Goal: Task Accomplishment & Management: Complete application form

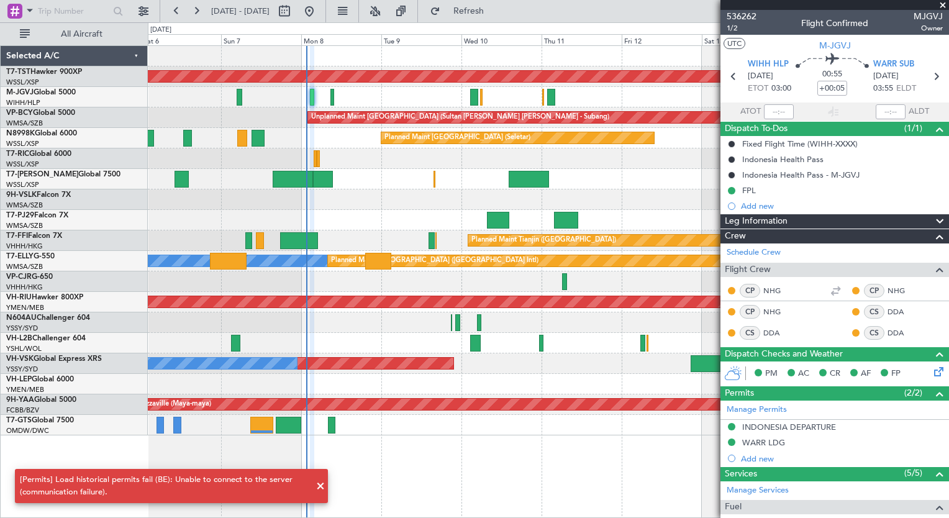
click at [194, 204] on div at bounding box center [548, 199] width 800 height 20
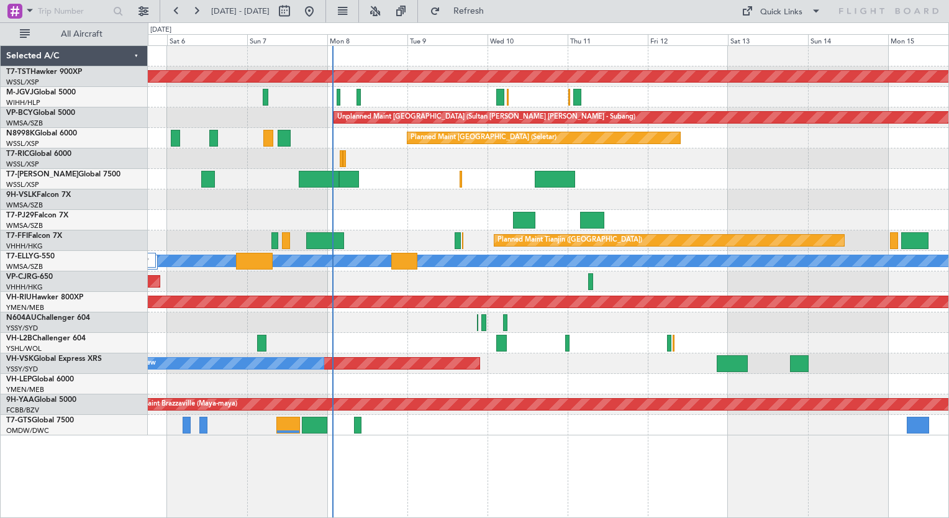
click at [364, 463] on div "Planned Maint Singapore (Seletar) Planned Maint Planned Maint Singapore (Seleta…" at bounding box center [548, 281] width 801 height 473
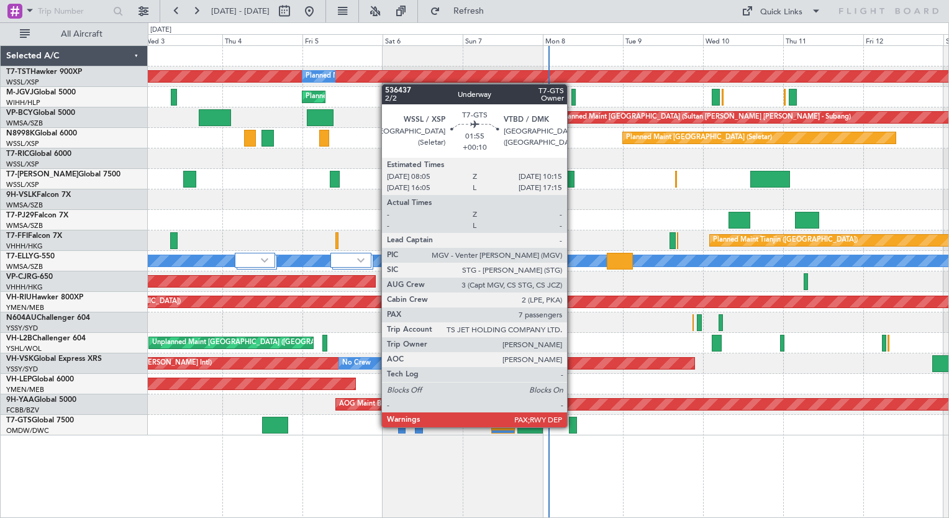
click at [572, 426] on div at bounding box center [572, 425] width 7 height 17
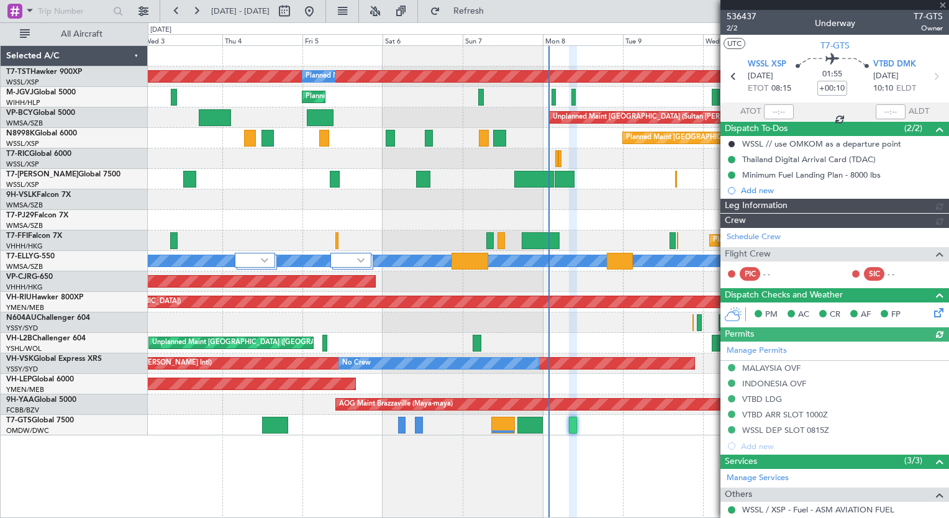
type input "Dherander Fithani (DHF)"
type input "7232"
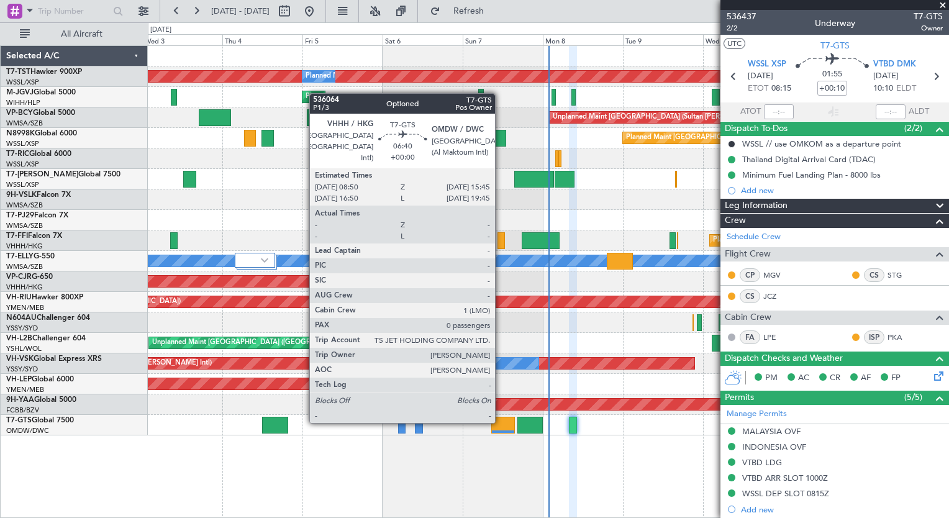
click at [500, 422] on div at bounding box center [503, 425] width 24 height 17
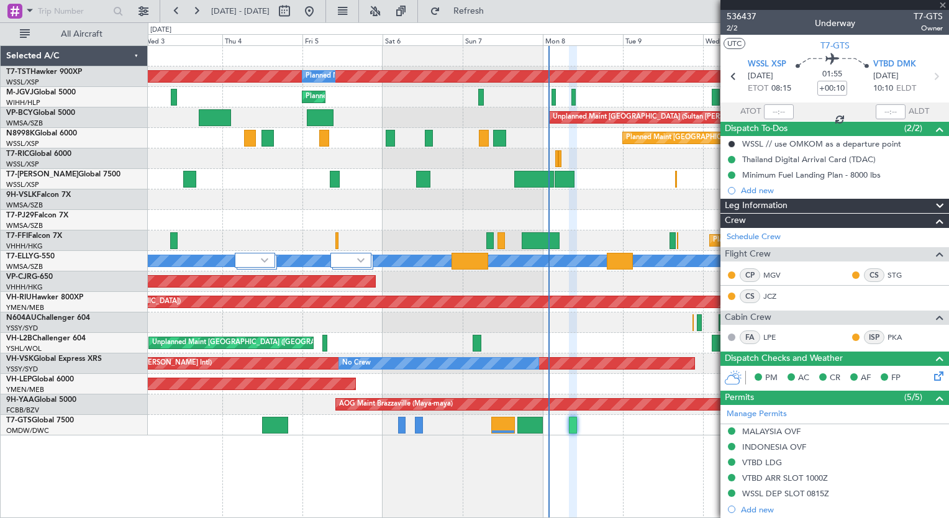
type input "0"
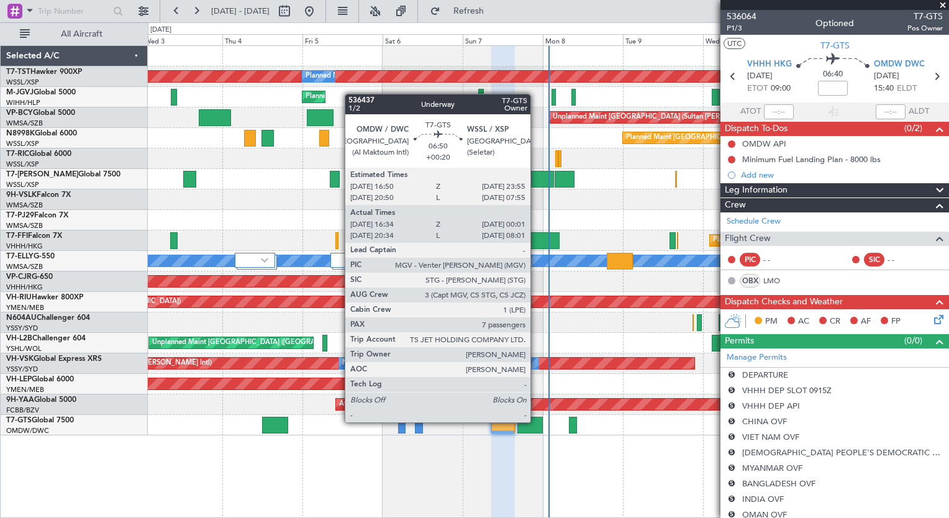
click at [536, 421] on div at bounding box center [529, 425] width 25 height 17
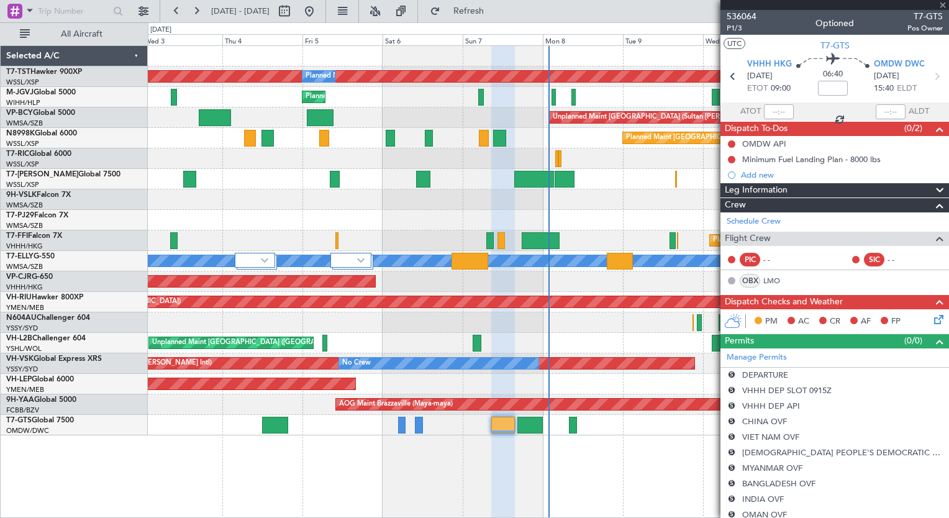
type input "+00:20"
type input "16:44"
type input "23:56"
type input "7"
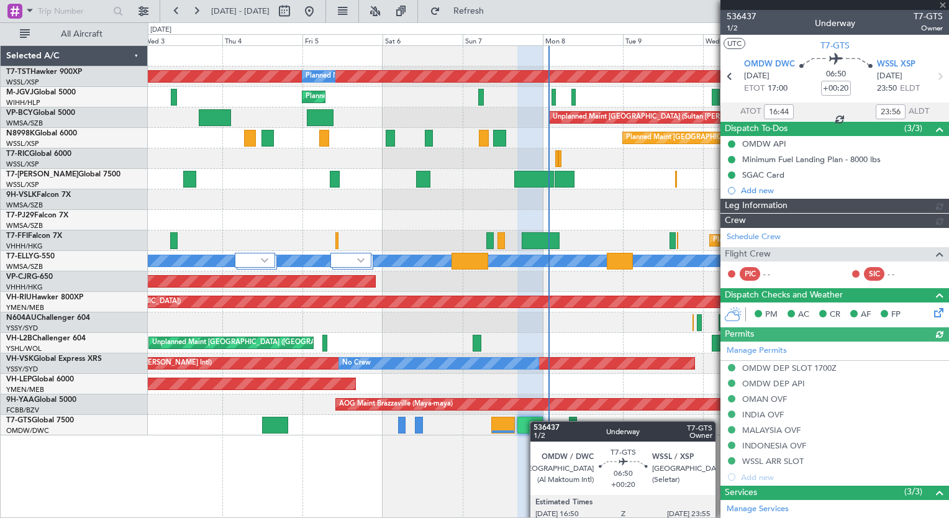
type input "[PERSON_NAME] ([PERSON_NAME])"
type input "7223"
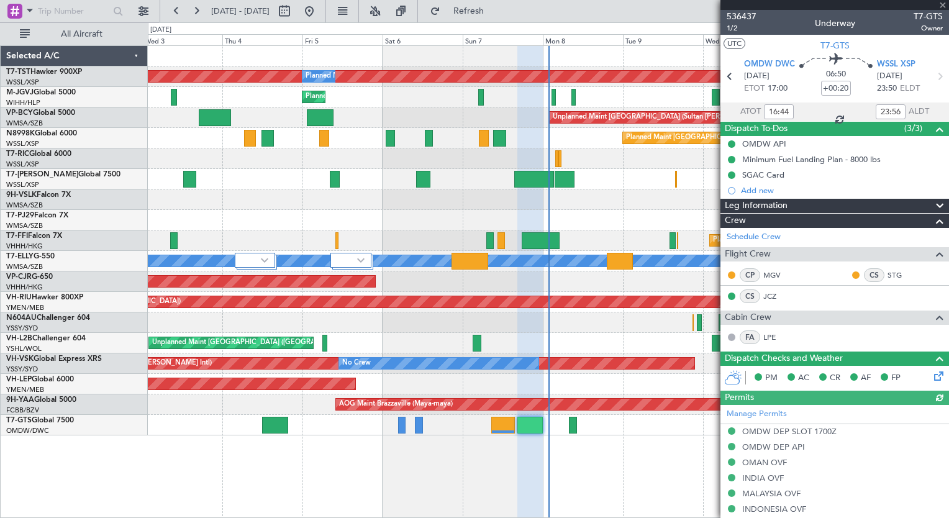
type input "20:44"
type input "07:56"
type input "16:44"
type input "23:56"
type input "20:44"
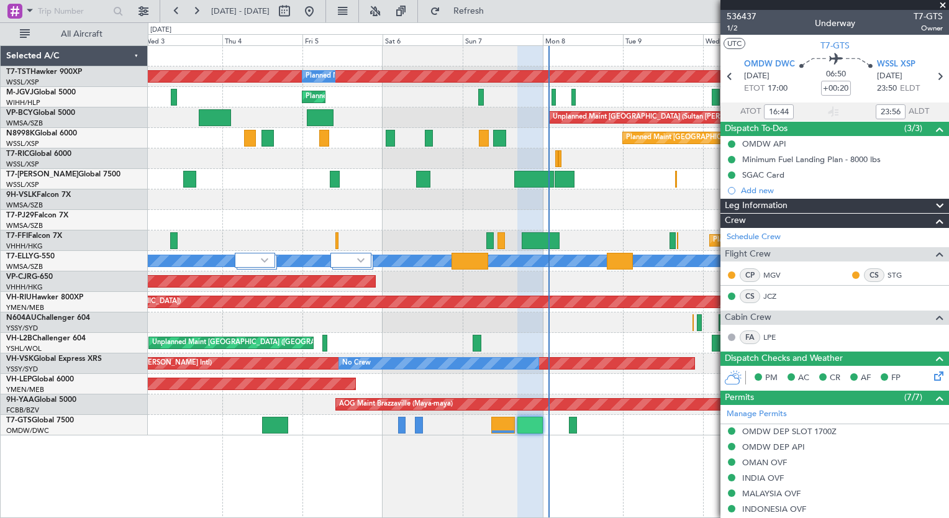
type input "07:56"
type input "16:44"
type input "23:56"
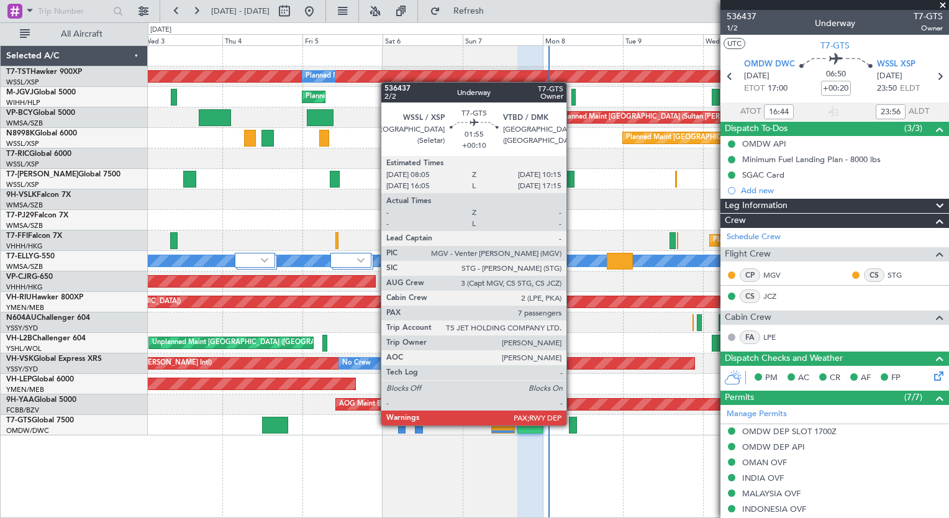
click at [572, 424] on div at bounding box center [572, 425] width 7 height 17
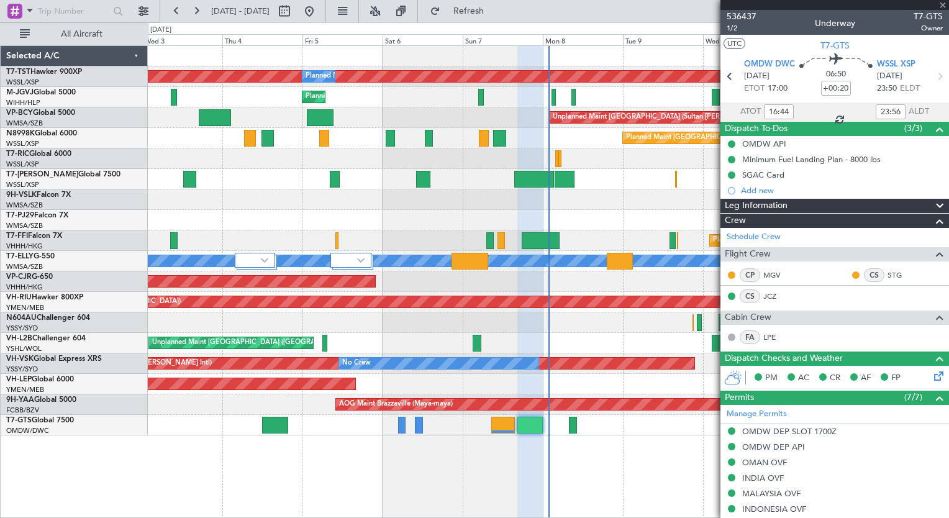
type input "+00:10"
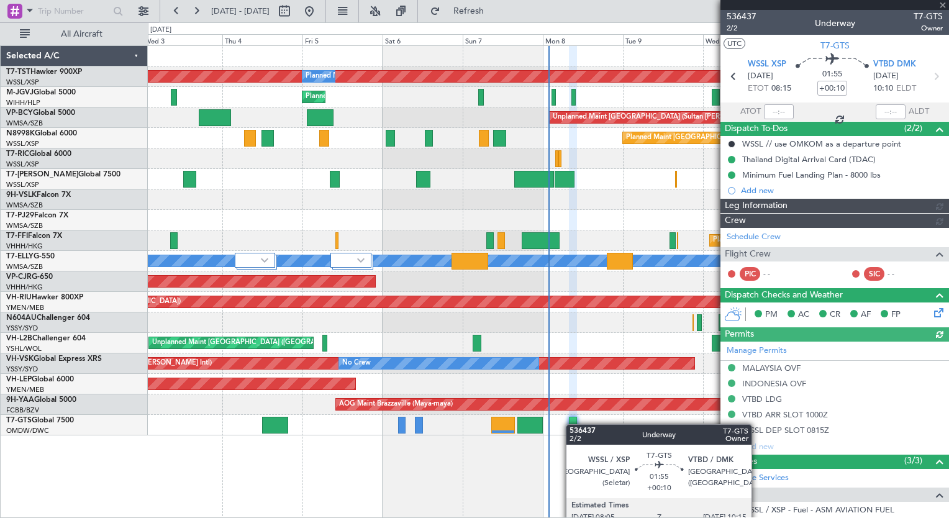
type input "Dherander Fithani (DHF)"
type input "7232"
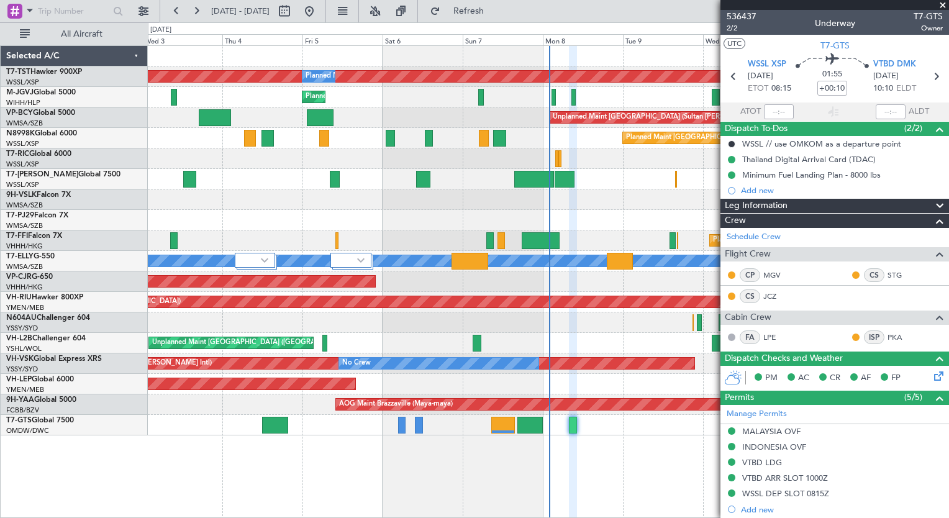
type input "Dherander Fithani (DHF)"
type input "7232"
type input "Dherander Fithani (DHF)"
type input "7232"
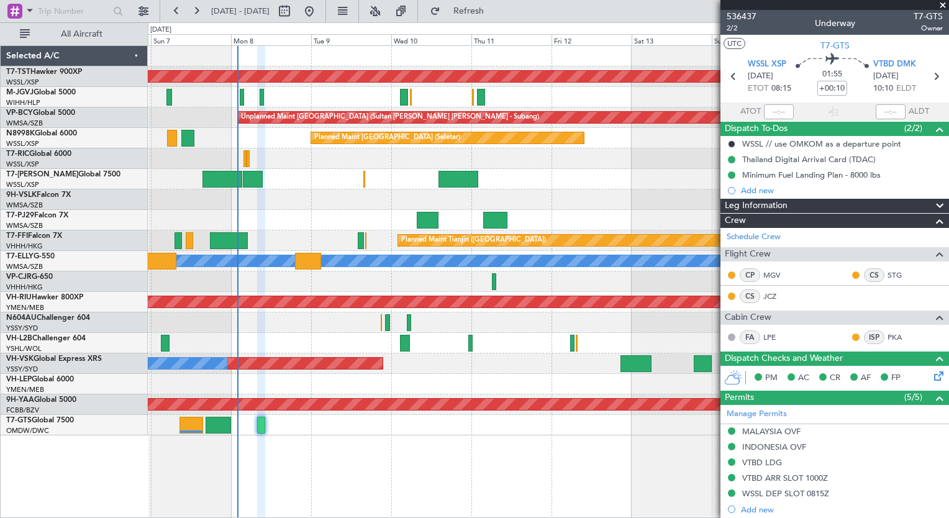
click at [185, 207] on div at bounding box center [548, 199] width 800 height 20
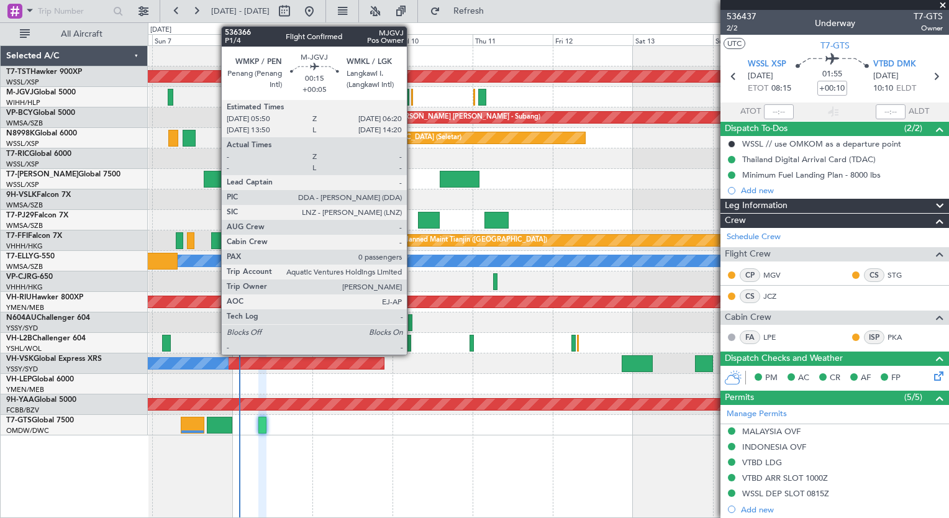
click at [412, 99] on div at bounding box center [412, 97] width 2 height 17
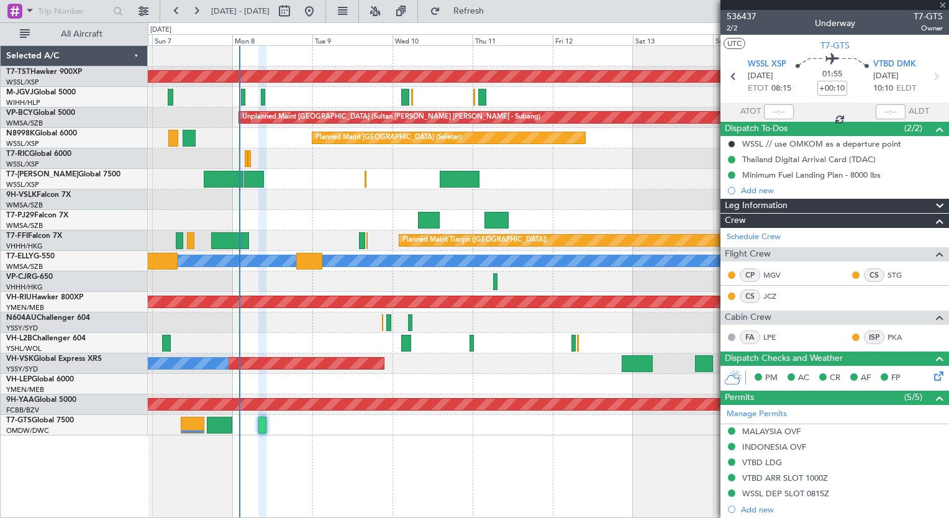
type input "+00:05"
type input "0"
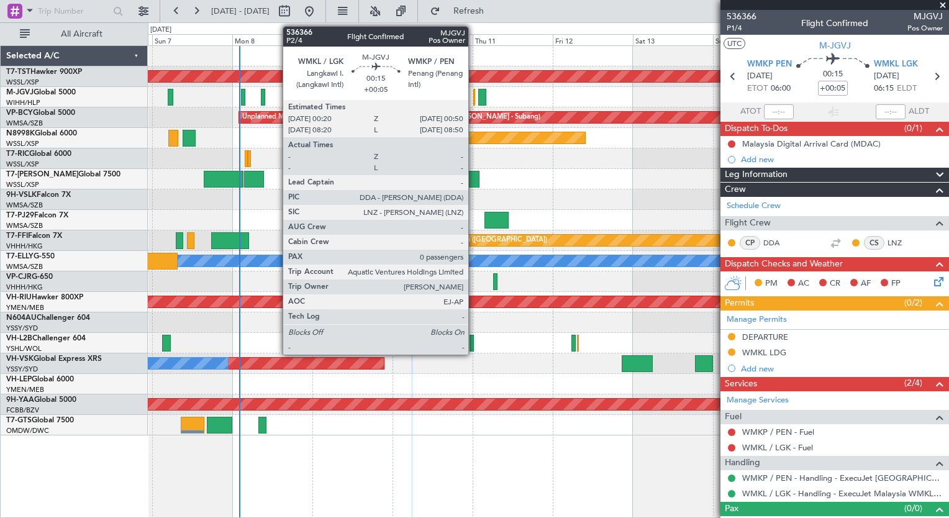
click at [474, 96] on div at bounding box center [474, 97] width 2 height 17
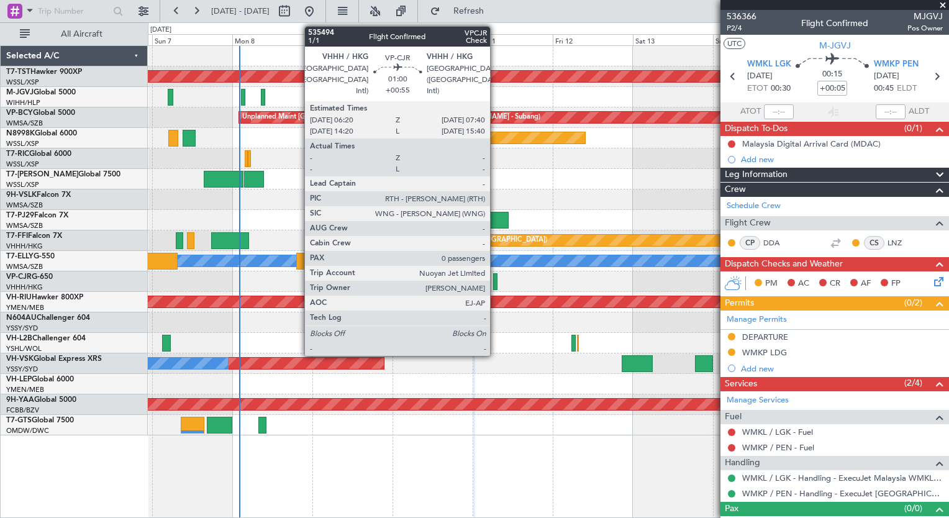
click at [495, 279] on div at bounding box center [495, 281] width 5 height 17
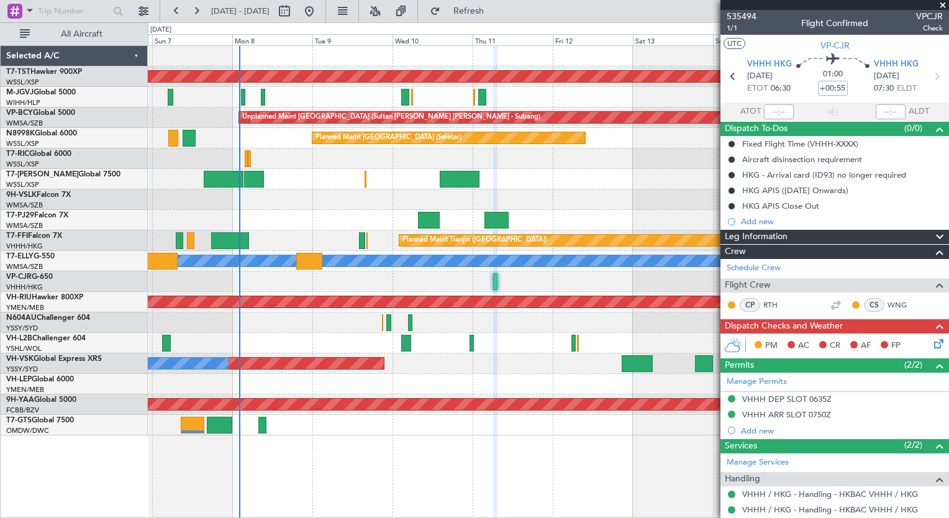
click at [575, 316] on div at bounding box center [548, 322] width 800 height 20
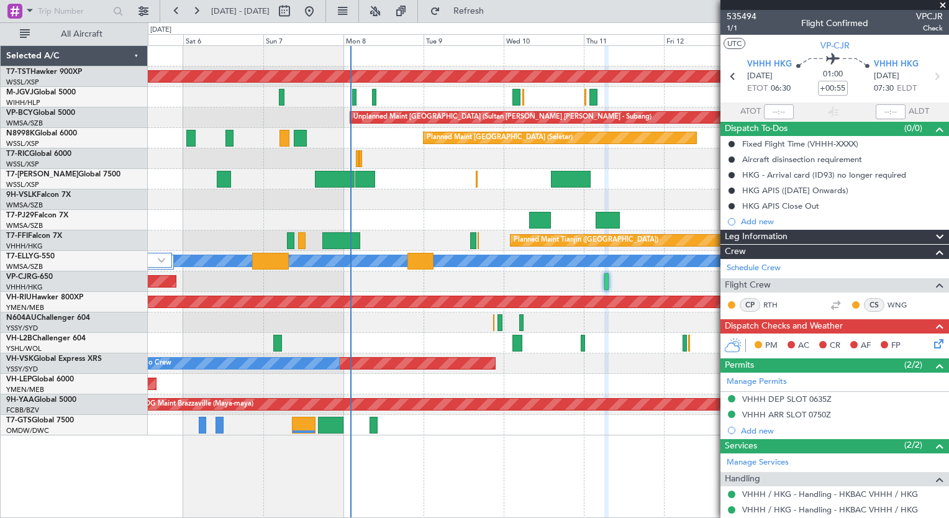
click at [664, 476] on div "Planned Maint [GEOGRAPHIC_DATA] (Seletar) Planned Maint Planned Maint [GEOGRAPH…" at bounding box center [548, 281] width 801 height 473
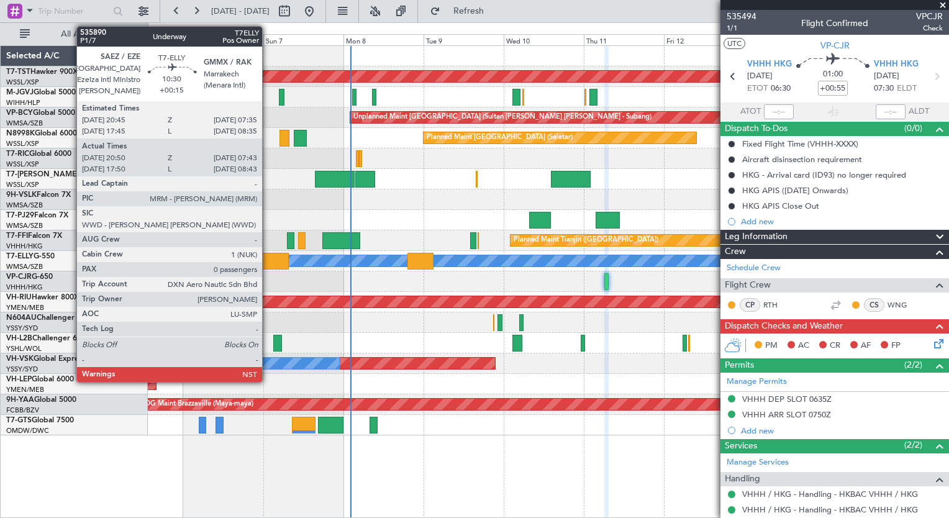
click at [268, 262] on div at bounding box center [270, 261] width 37 height 17
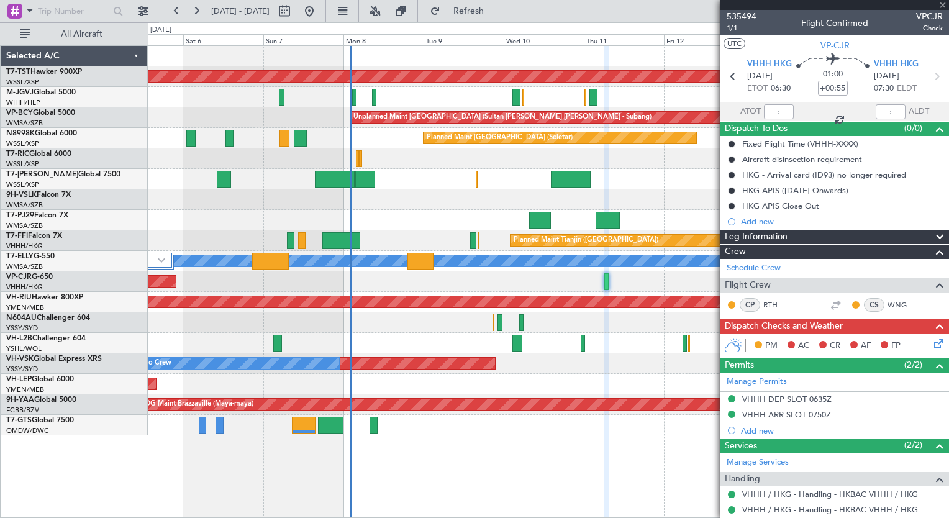
type input "+00:15"
type input "21:05"
type input "07:38"
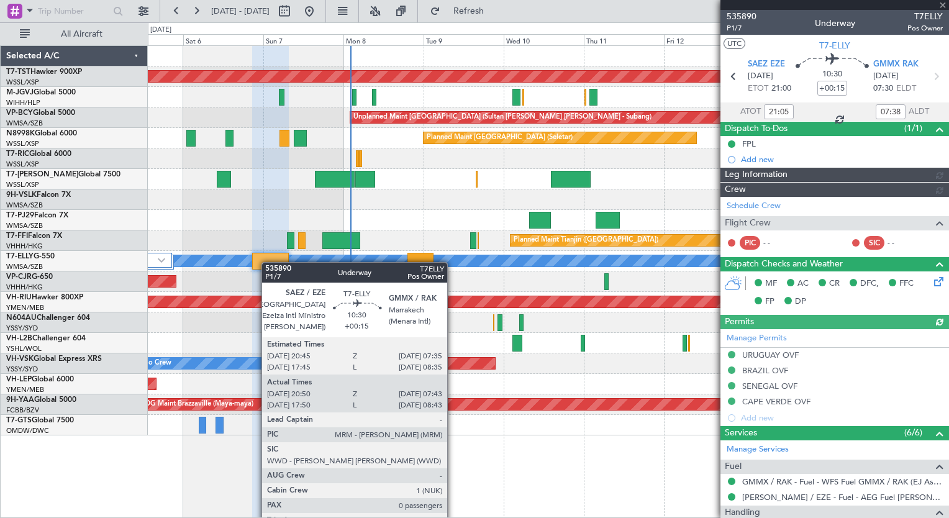
type input "[PERSON_NAME] (HHAFI)"
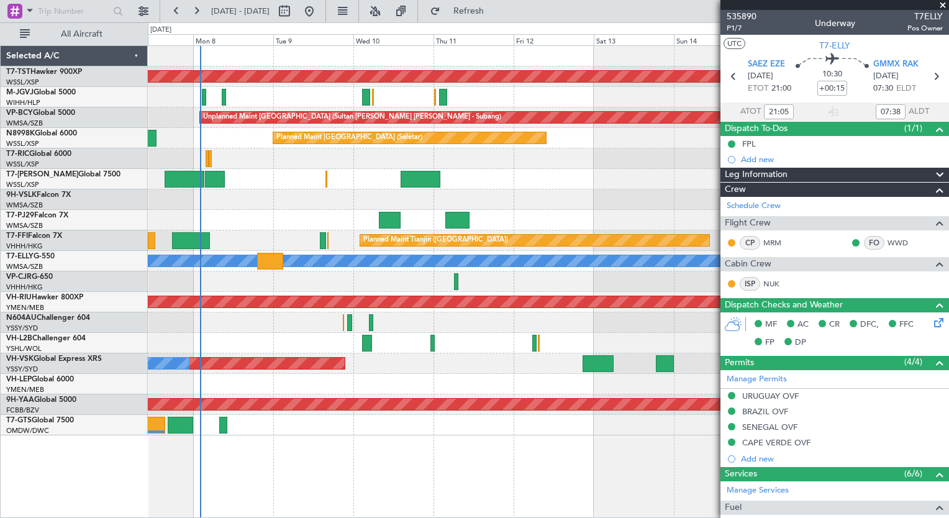
click at [301, 333] on div "Unplanned Maint [GEOGRAPHIC_DATA] ([GEOGRAPHIC_DATA])" at bounding box center [548, 343] width 800 height 20
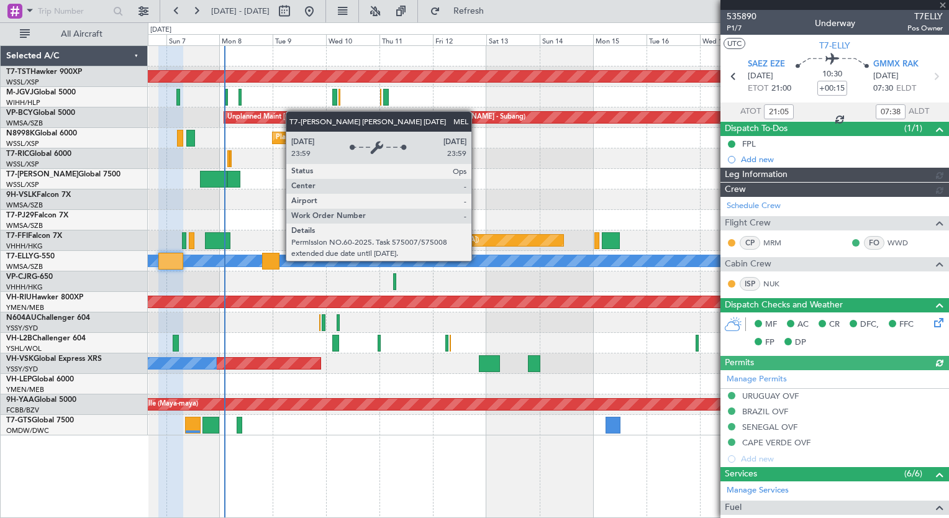
type input "[PERSON_NAME] (HHAFI)"
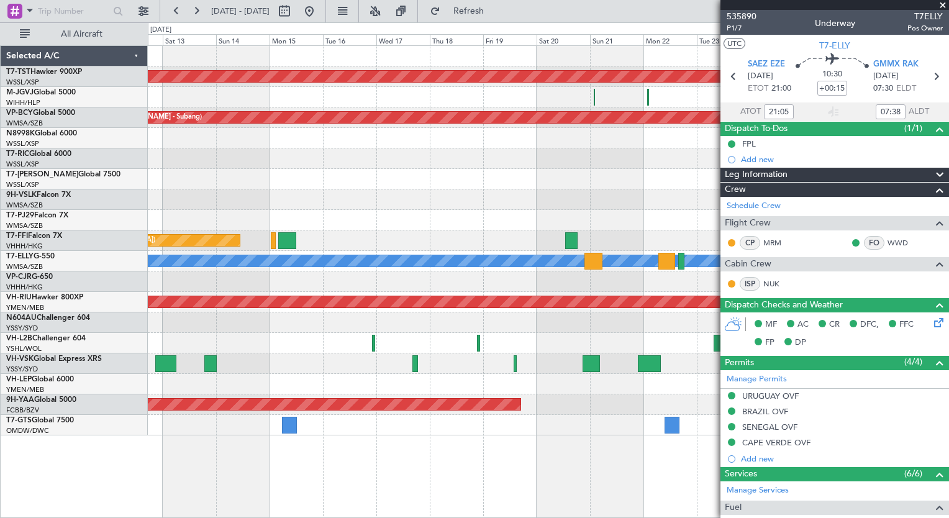
click at [199, 427] on div "Planned Maint [GEOGRAPHIC_DATA] (Seletar) Unplanned Maint [GEOGRAPHIC_DATA] (Su…" at bounding box center [548, 281] width 801 height 473
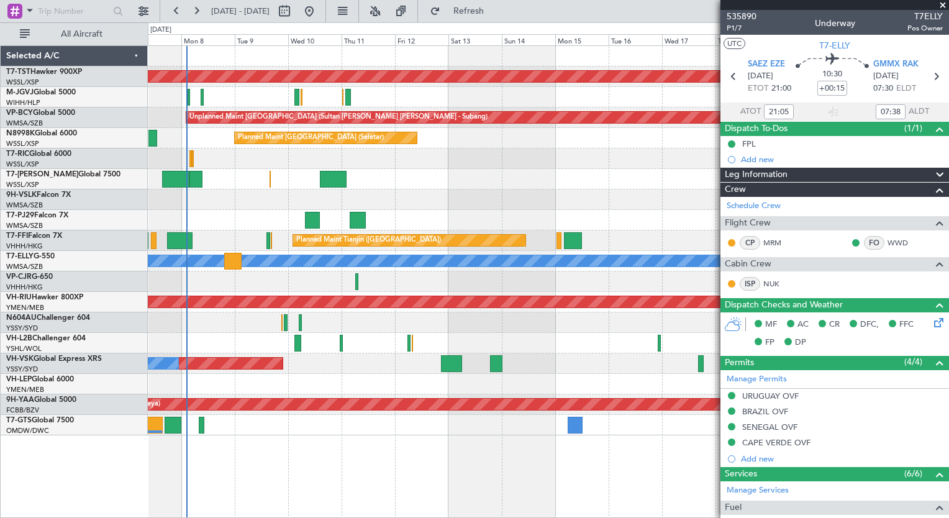
click at [573, 517] on html "[DATE] - [DATE] Refresh Quick Links All Aircraft Planned Maint [GEOGRAPHIC_DATA…" at bounding box center [474, 259] width 949 height 518
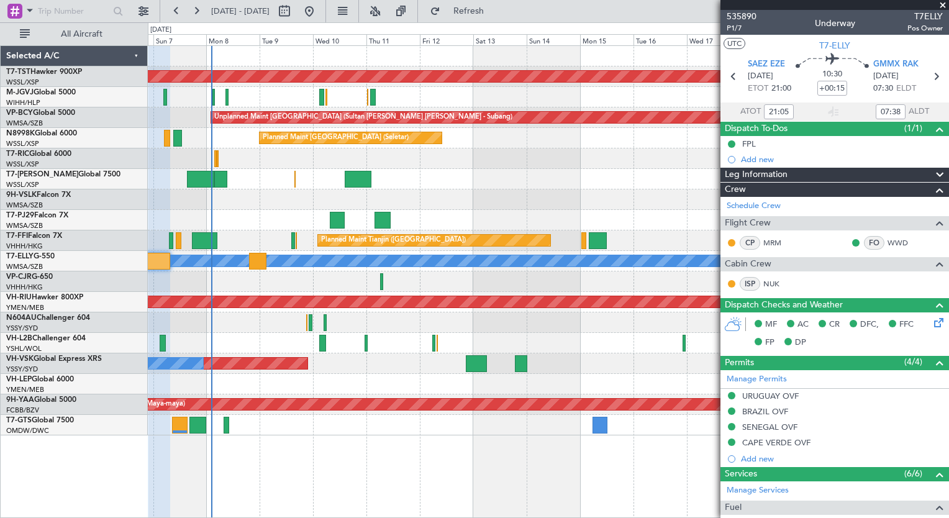
click at [336, 498] on div "Planned Maint [GEOGRAPHIC_DATA] (Seletar) Planned Maint Planned Maint [GEOGRAPH…" at bounding box center [548, 281] width 801 height 473
type input "[PERSON_NAME] (HHAFI)"
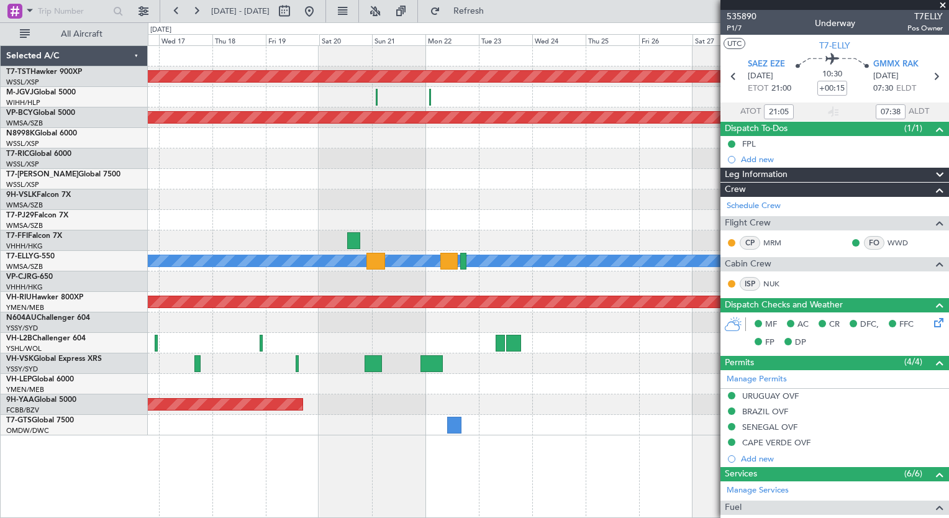
click at [110, 207] on div "Planned Maint [GEOGRAPHIC_DATA] (Seletar) Planned Maint [GEOGRAPHIC_DATA] (Sele…" at bounding box center [474, 269] width 949 height 495
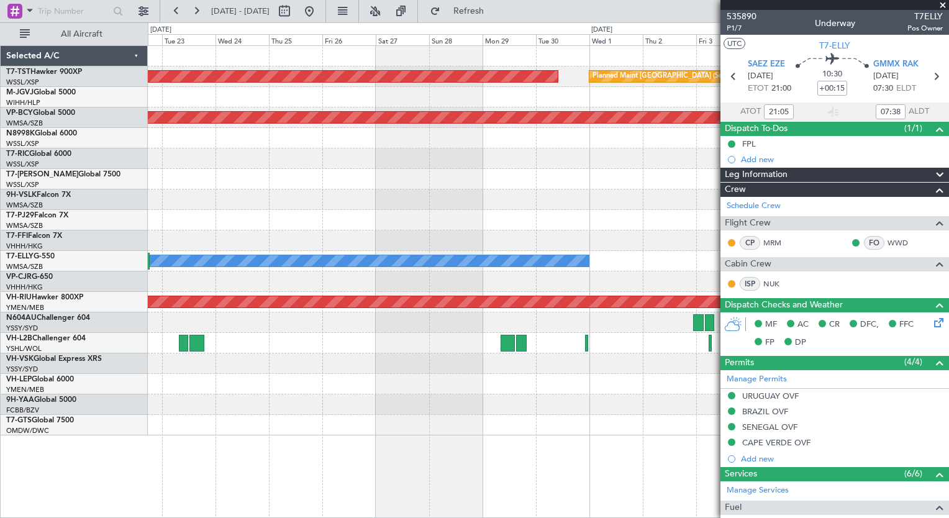
click at [251, 193] on div "Planned Maint [GEOGRAPHIC_DATA] (Seletar) Planned Maint [GEOGRAPHIC_DATA] (Sele…" at bounding box center [548, 240] width 800 height 389
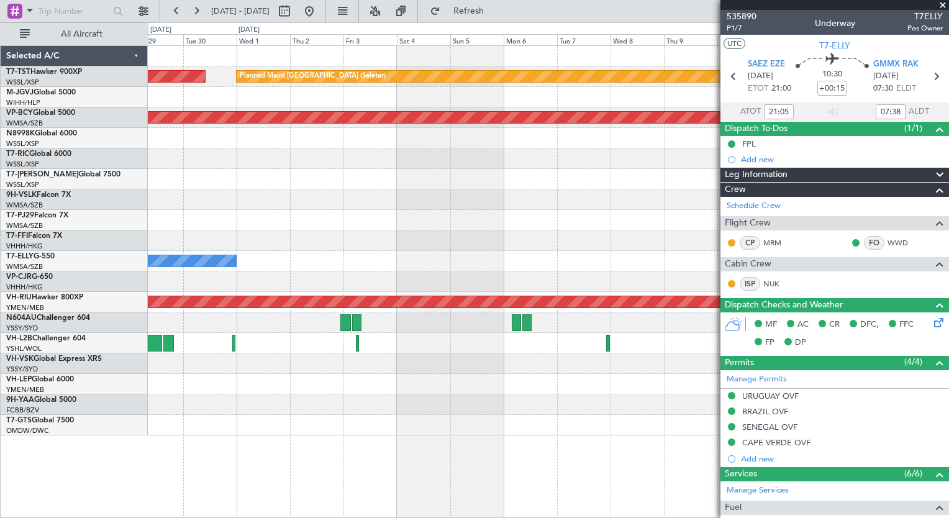
click at [86, 210] on div "Planned Maint [GEOGRAPHIC_DATA] (Seletar) Planned Maint [GEOGRAPHIC_DATA] (Sele…" at bounding box center [474, 269] width 949 height 495
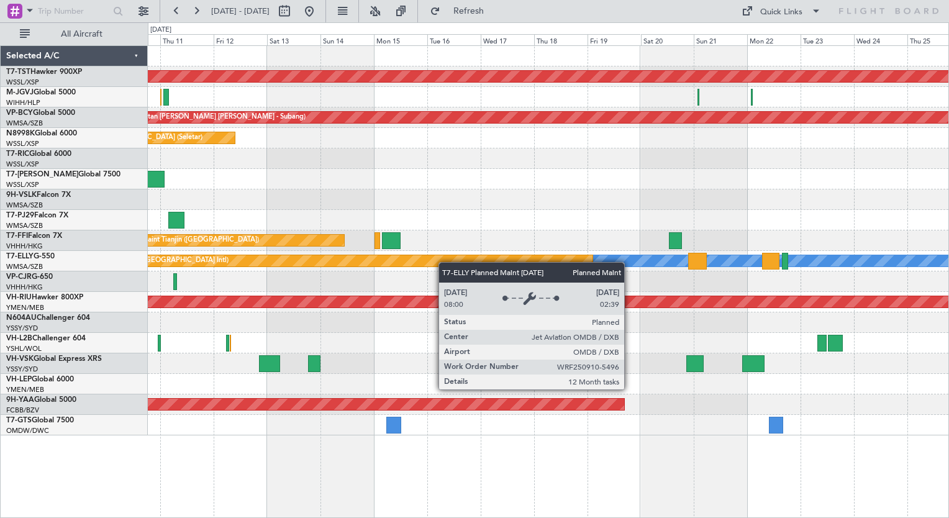
click at [421, 261] on div "Planned Maint [GEOGRAPHIC_DATA] (Seletar) Unplanned Maint [GEOGRAPHIC_DATA] (Su…" at bounding box center [548, 240] width 800 height 389
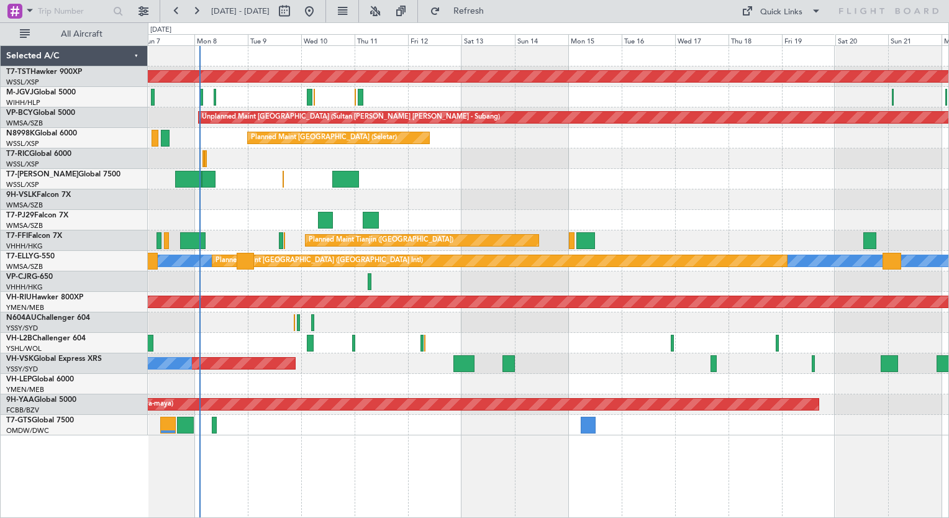
click at [596, 301] on div "Planned Maint [GEOGRAPHIC_DATA] (Seletar) Planned Maint Planned Maint [GEOGRAPH…" at bounding box center [548, 240] width 800 height 389
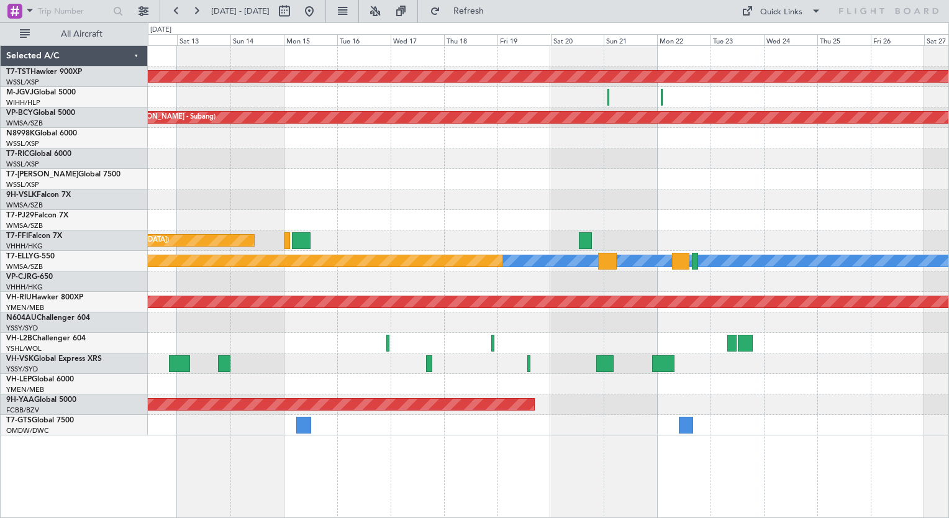
click at [397, 289] on div at bounding box center [548, 281] width 800 height 20
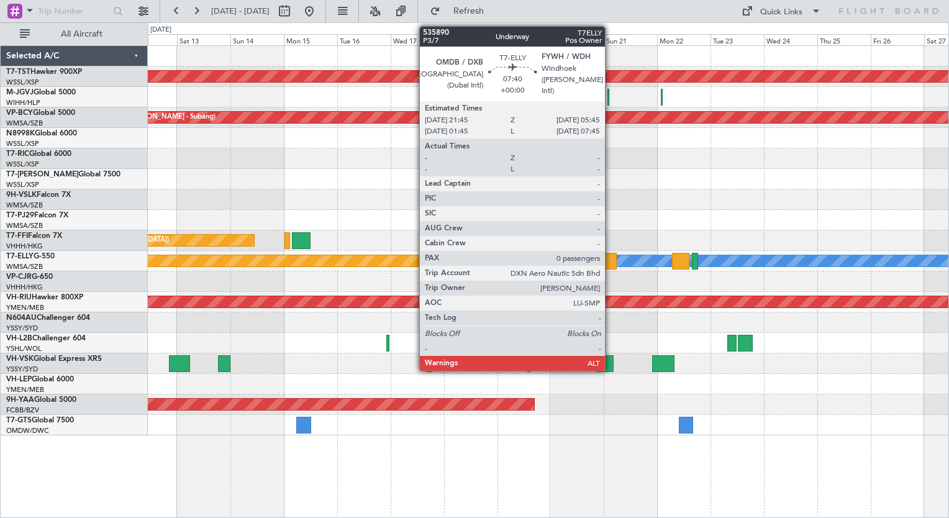
click at [610, 263] on div at bounding box center [607, 261] width 18 height 17
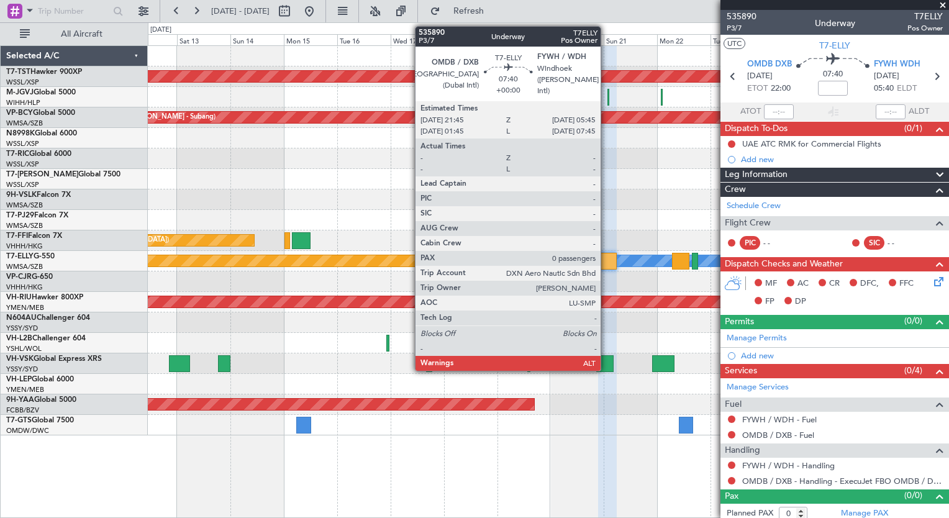
click at [606, 258] on div at bounding box center [607, 261] width 18 height 17
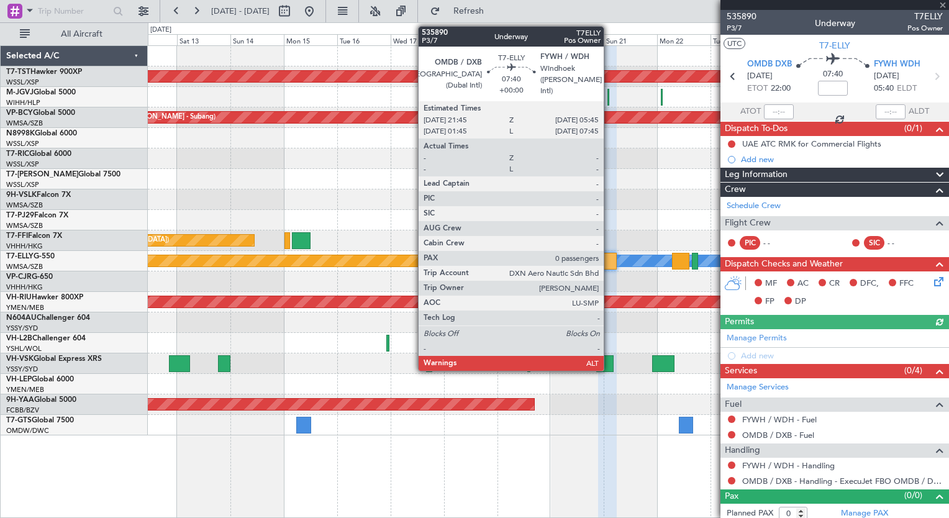
click at [609, 263] on div at bounding box center [607, 261] width 18 height 17
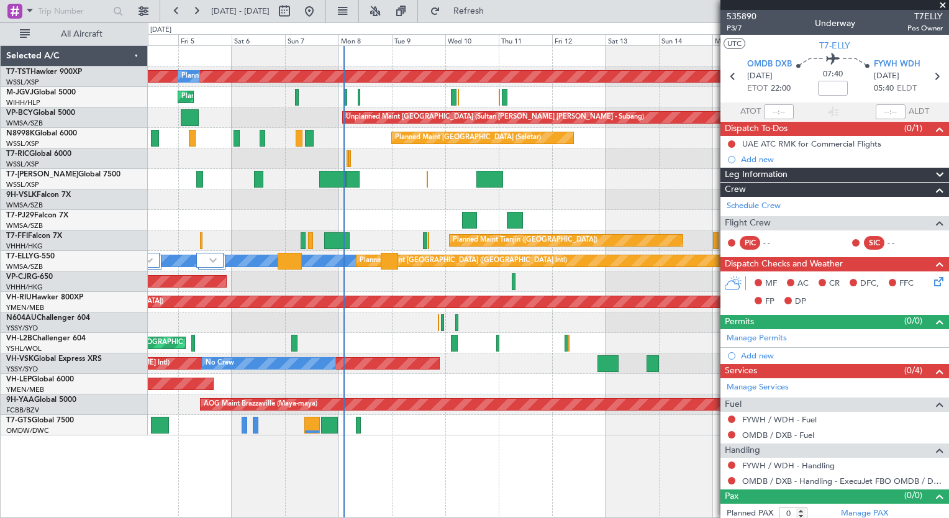
click at [669, 481] on div "Planned Maint [GEOGRAPHIC_DATA] (Seletar) Planned Maint Planned Maint [GEOGRAPH…" at bounding box center [548, 281] width 801 height 473
click at [515, 457] on div "Planned Maint [GEOGRAPHIC_DATA] (Seletar) Planned Maint Planned Maint [GEOGRAPH…" at bounding box center [548, 281] width 801 height 473
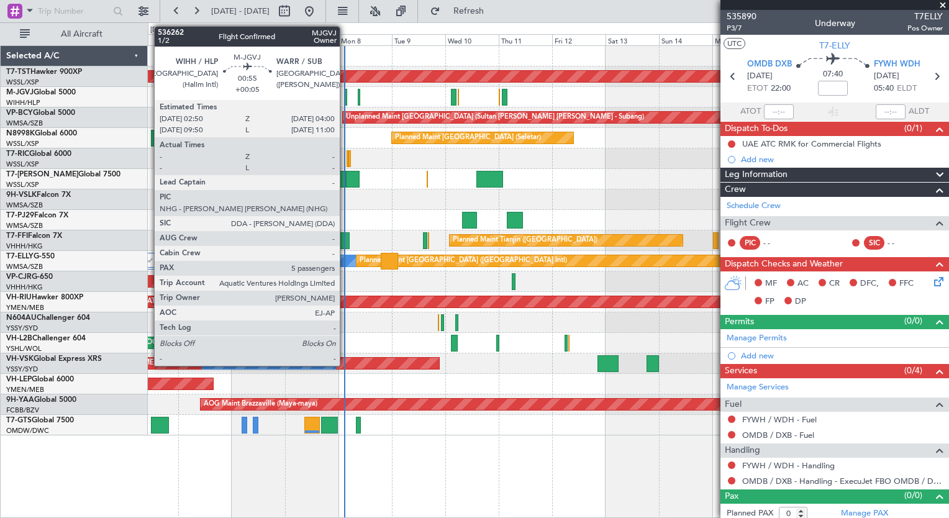
click at [345, 94] on div at bounding box center [345, 97] width 3 height 17
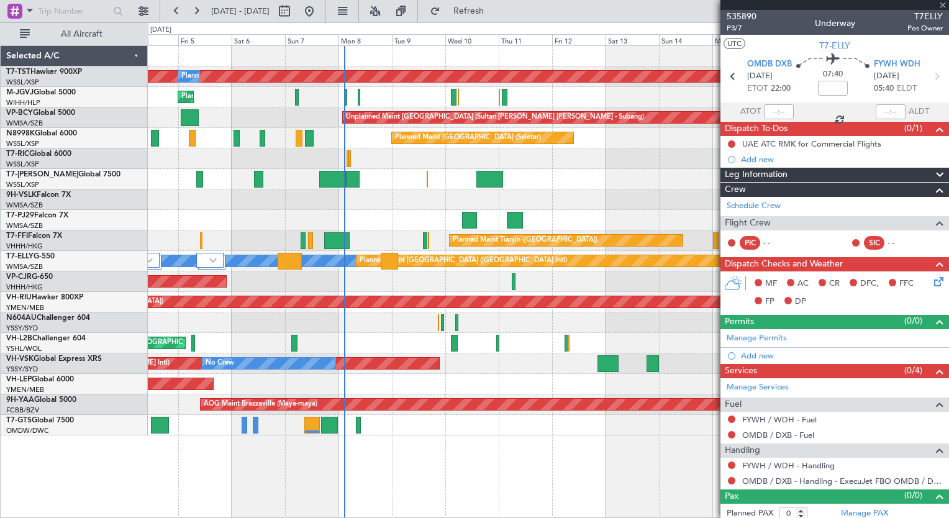
type input "+00:05"
type input "5"
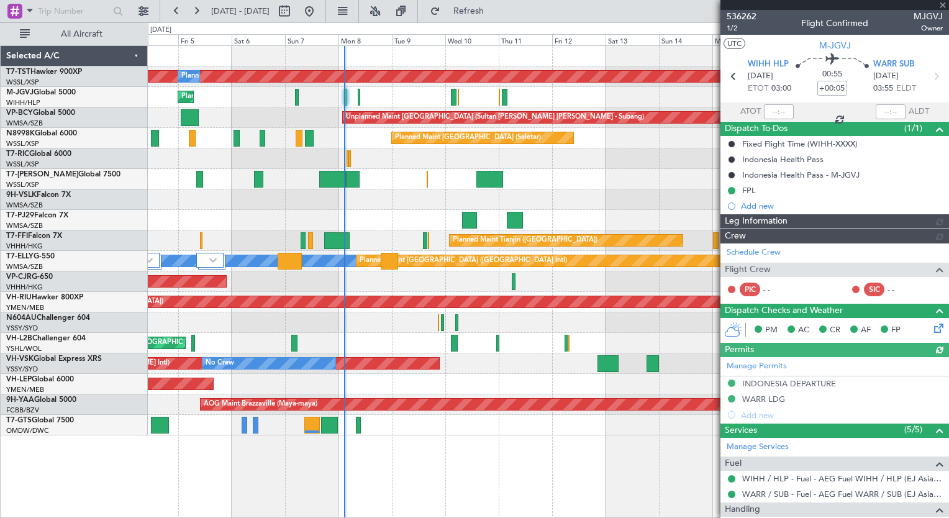
type input "[PERSON_NAME] (HHAFI)"
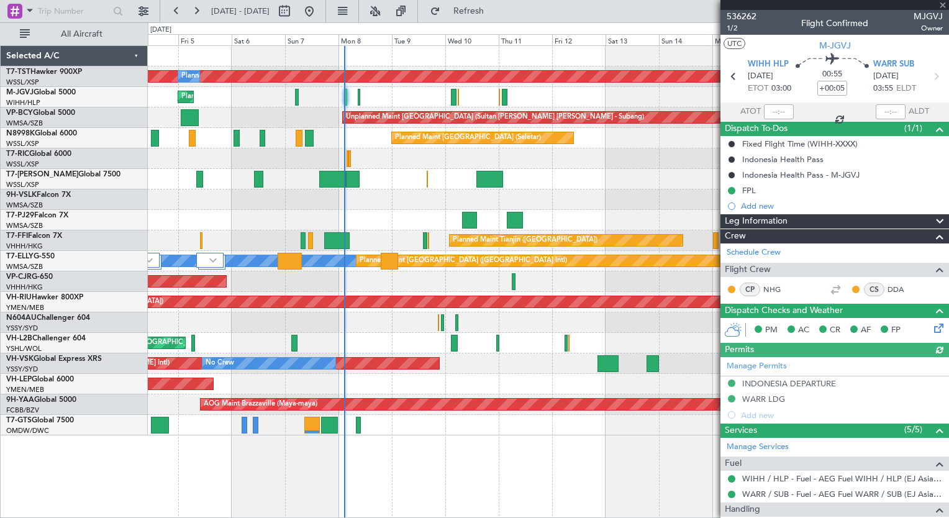
type input "[PERSON_NAME] (HHAFI)"
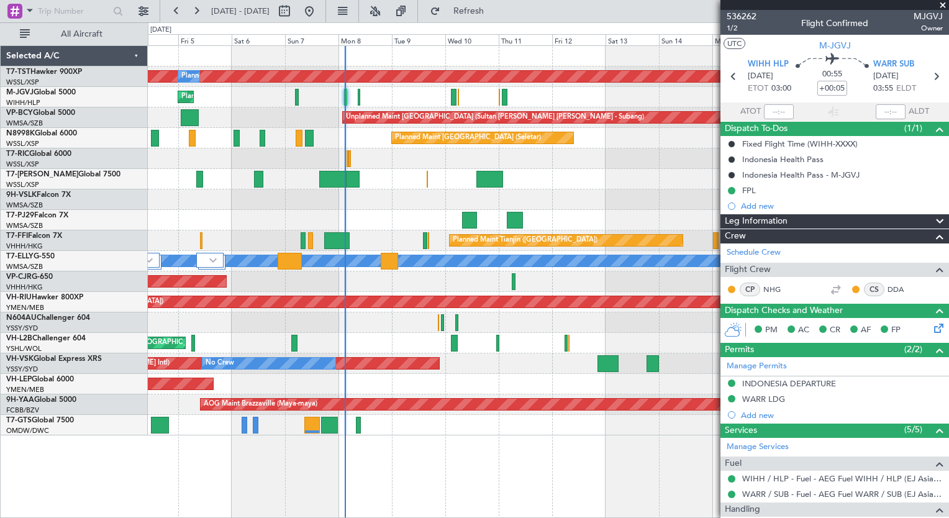
type input "[PERSON_NAME] (HHAFI)"
